Goal: Task Accomplishment & Management: Manage account settings

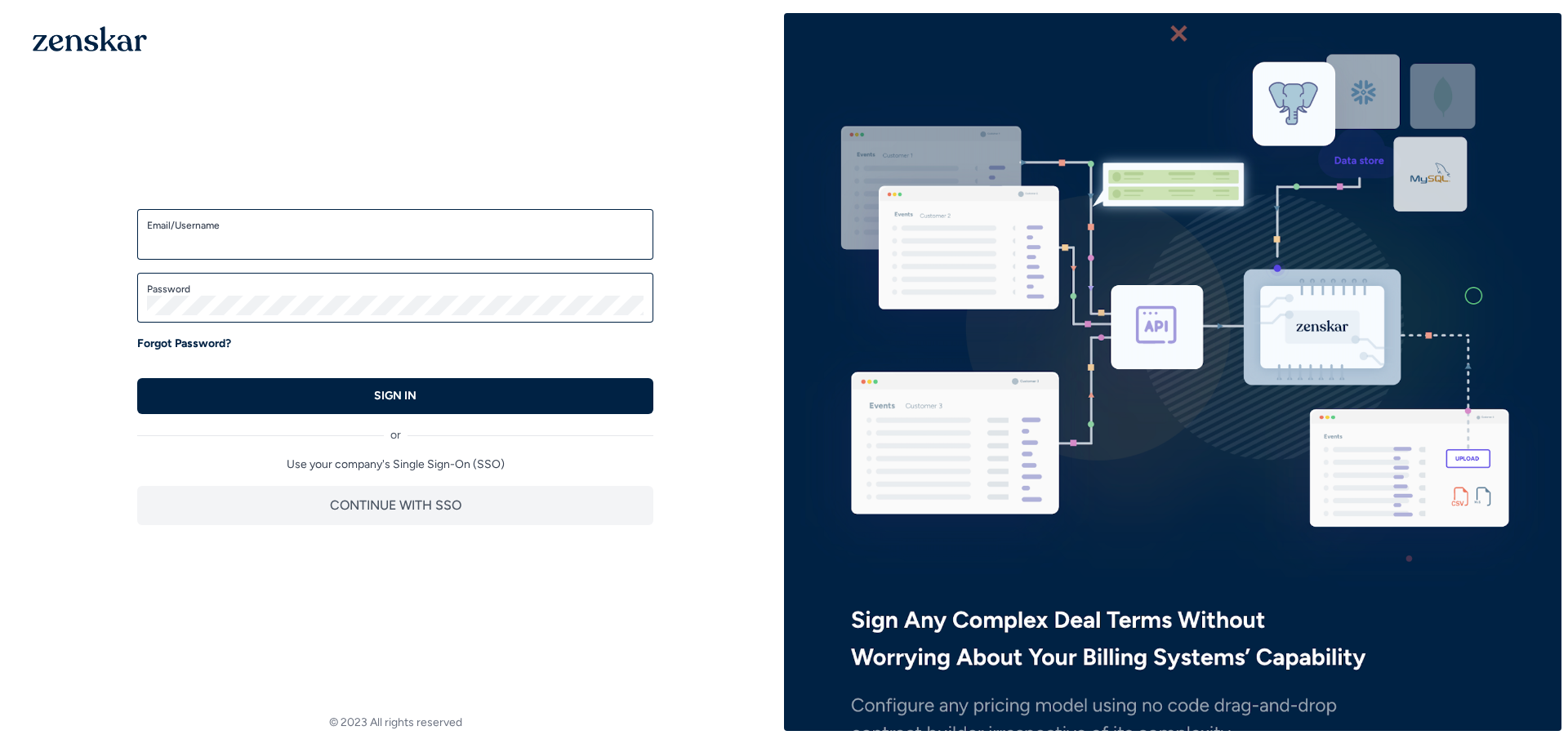
click at [412, 231] on label "Email/Username" at bounding box center [395, 225] width 496 height 13
click at [412, 232] on input "Email/Username" at bounding box center [395, 242] width 496 height 20
click at [410, 243] on input "Email/Username" at bounding box center [395, 242] width 496 height 20
click at [422, 564] on div "Welcome back! Enter your credentials to access the account SSO Login Enter your…" at bounding box center [395, 344] width 777 height 663
click at [262, 224] on label "Email/Username" at bounding box center [395, 225] width 496 height 13
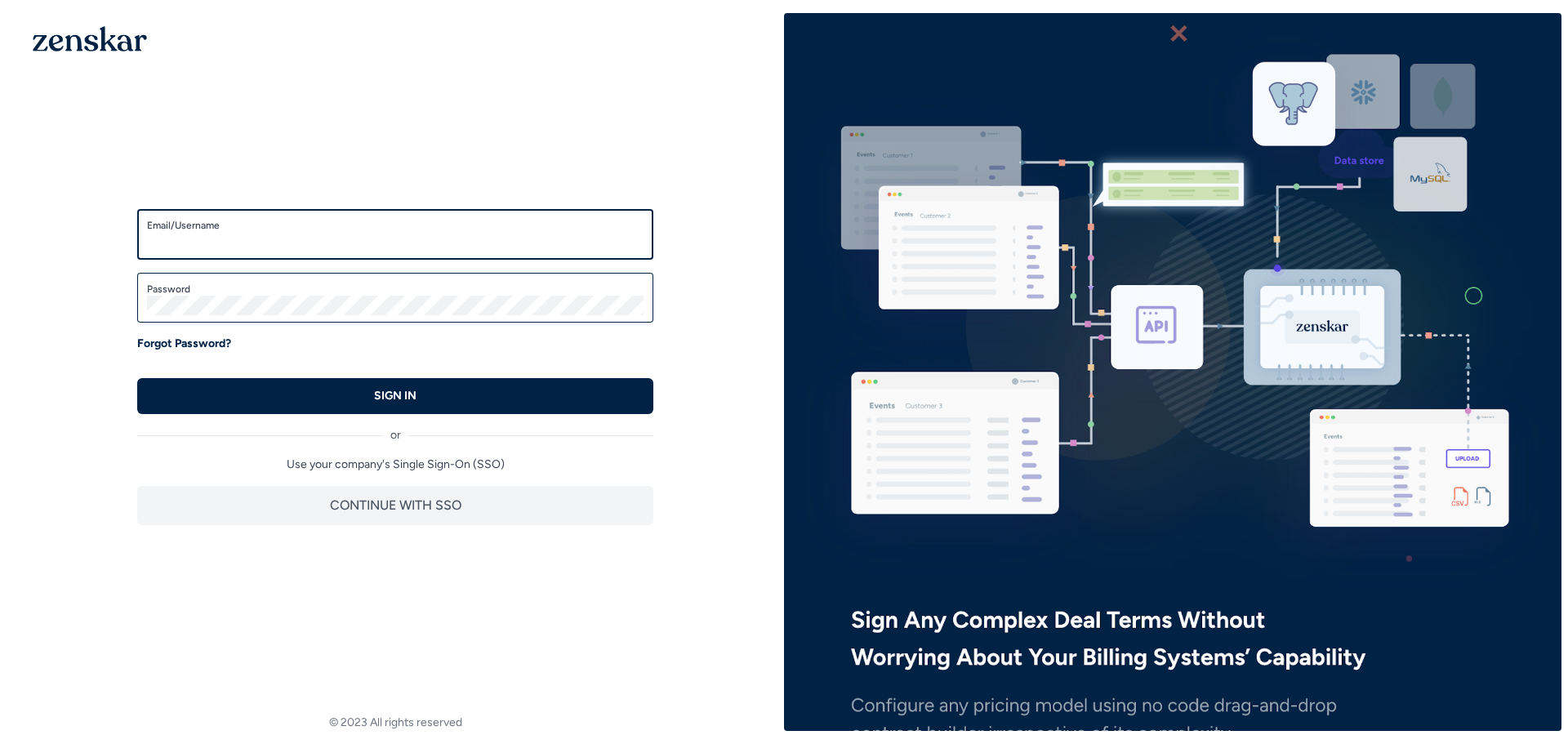
click at [262, 232] on input "Email/Username" at bounding box center [395, 242] width 496 height 20
click at [256, 234] on input "Email/Username" at bounding box center [395, 242] width 496 height 20
click at [229, 151] on div "Welcome back! Enter your credentials to access the account SSO Login Enter your…" at bounding box center [395, 344] width 777 height 663
click at [43, 377] on div "Welcome back! Enter your credentials to access the account SSO Login Enter your…" at bounding box center [395, 344] width 777 height 663
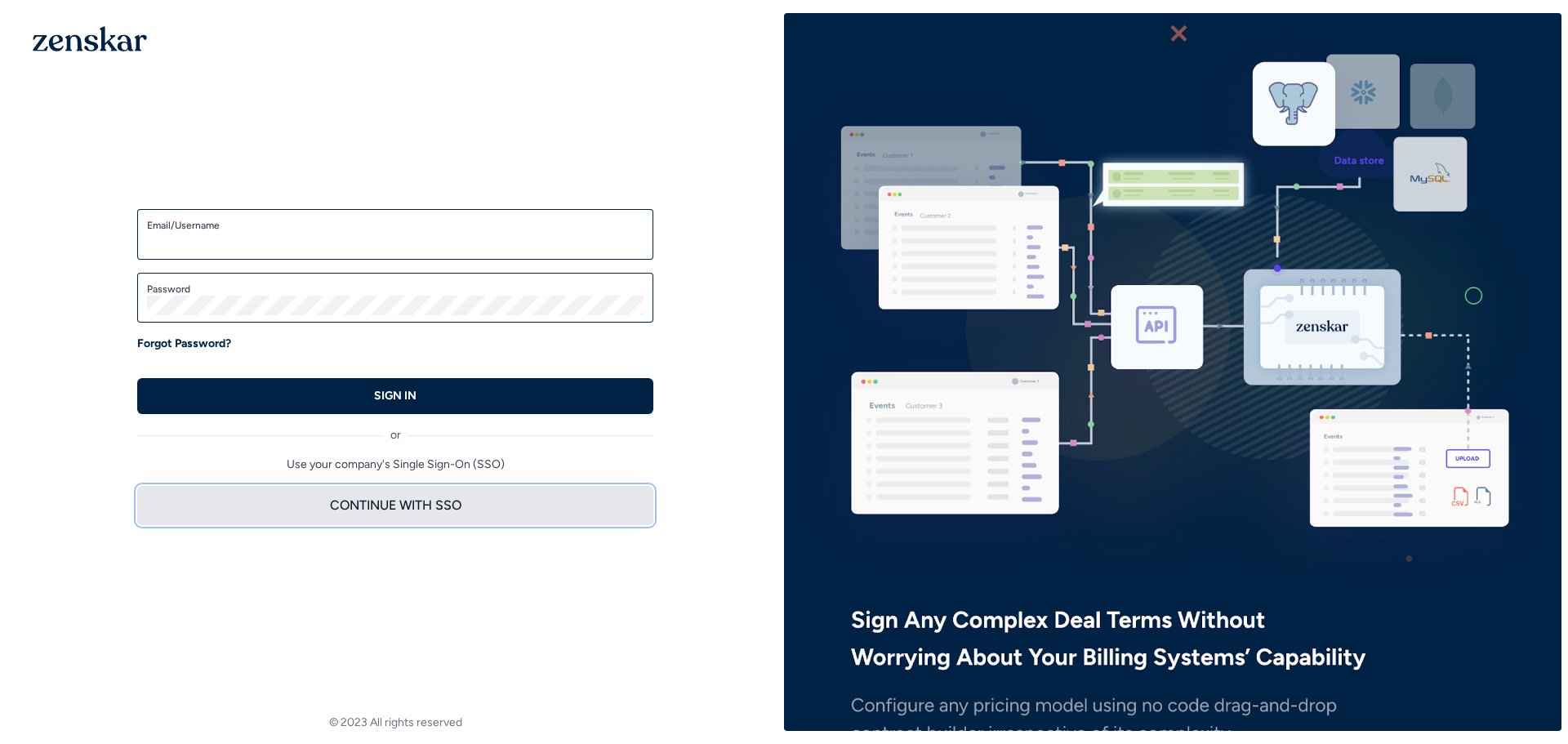
click at [350, 516] on button "CONTINUE WITH SSO" at bounding box center [395, 505] width 516 height 39
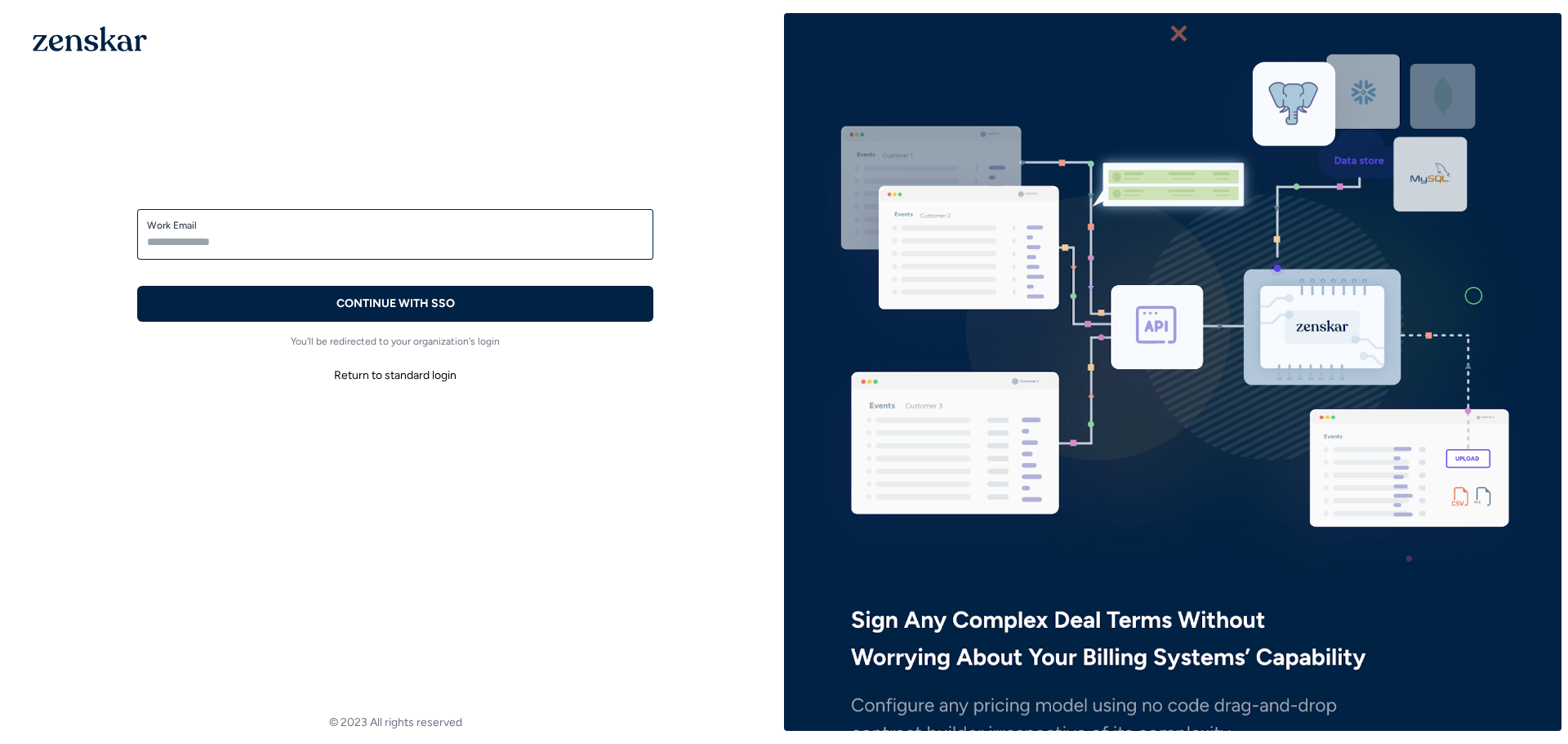
click at [389, 379] on button "Return to standard login" at bounding box center [395, 375] width 516 height 29
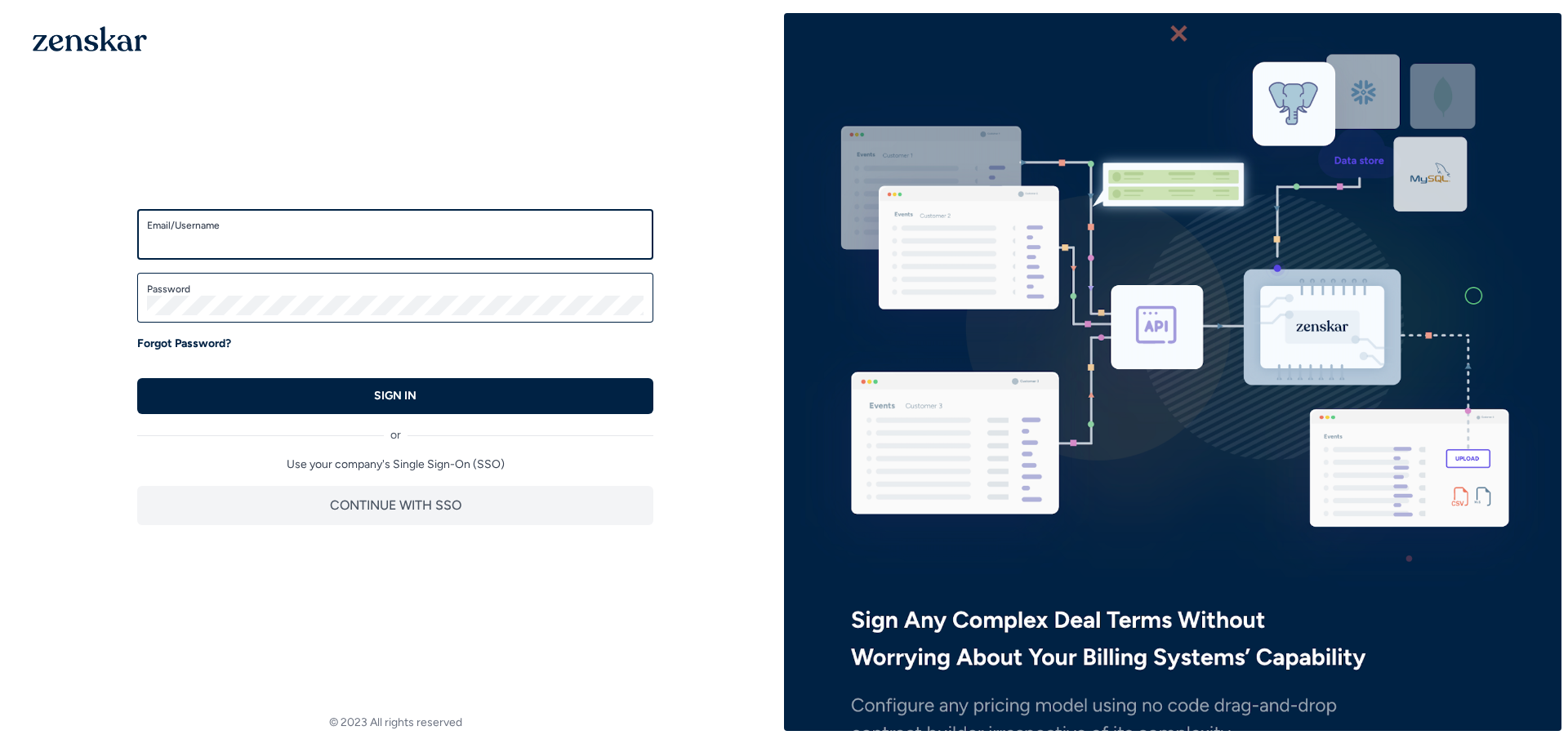
click at [339, 239] on input "Email/Username" at bounding box center [395, 242] width 496 height 20
click at [178, 341] on p "Forgot Password?" at bounding box center [184, 344] width 94 height 17
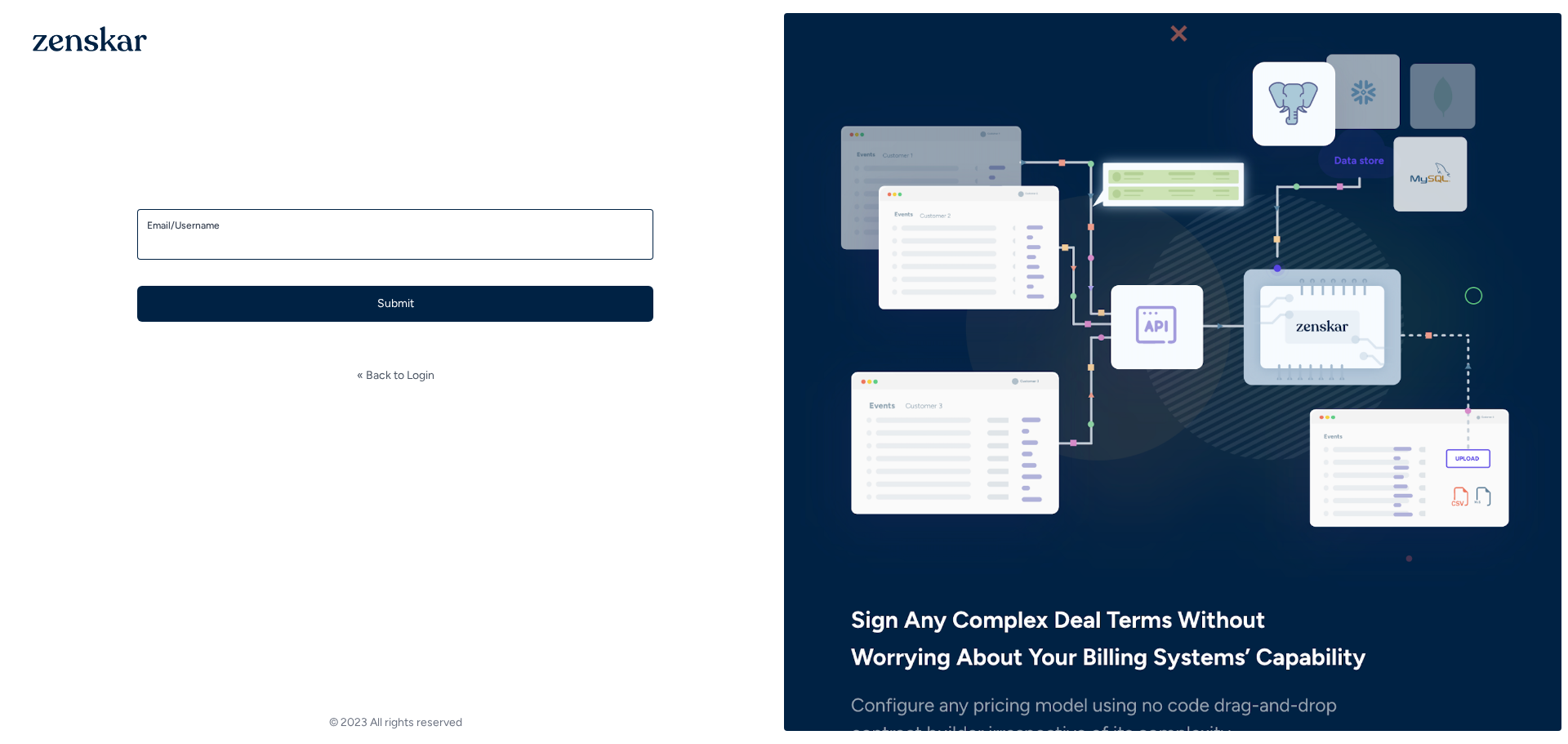
click at [328, 239] on input "Email/Username" at bounding box center [395, 242] width 496 height 20
type input "**********"
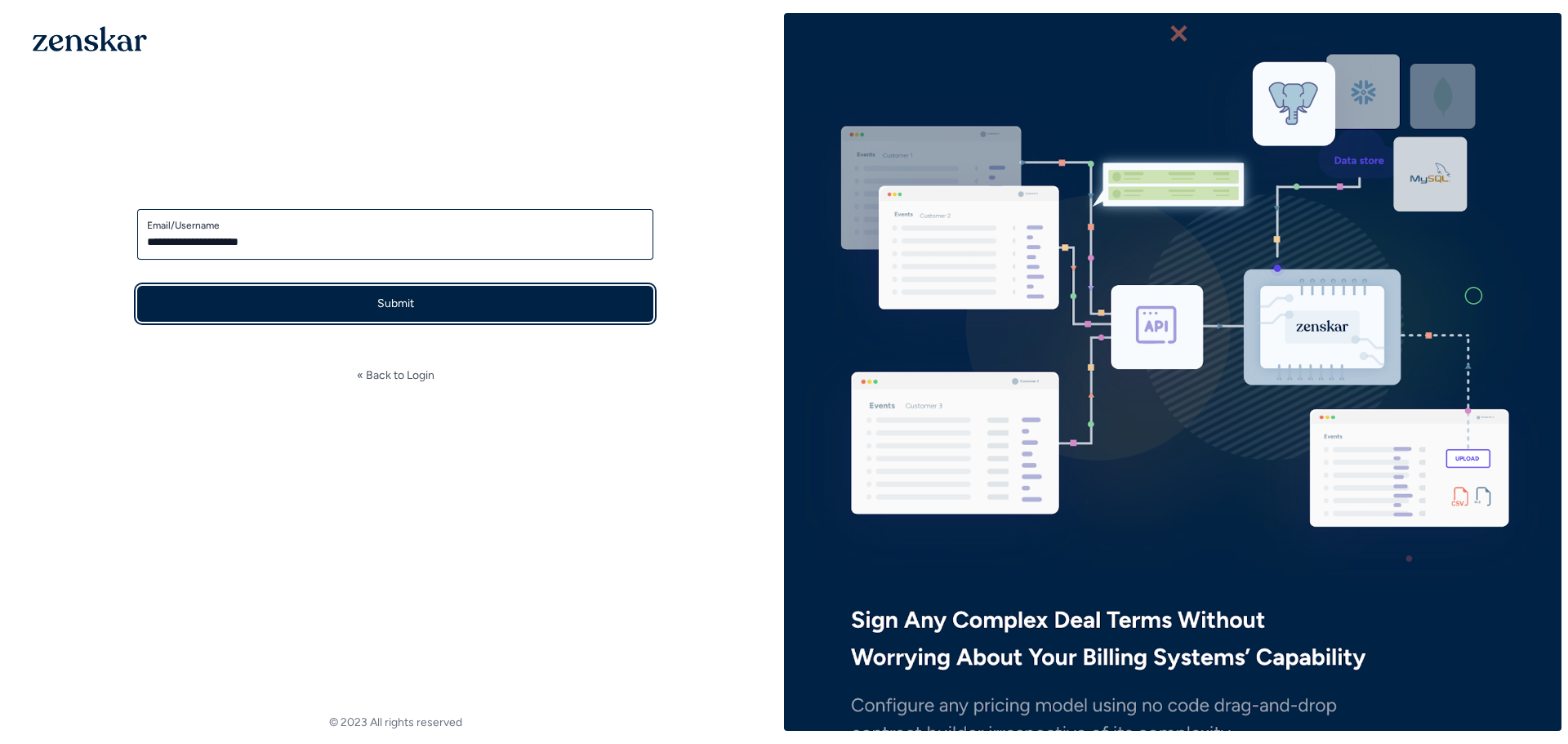
click at [313, 306] on button "Submit" at bounding box center [395, 303] width 516 height 36
